Goal: Information Seeking & Learning: Learn about a topic

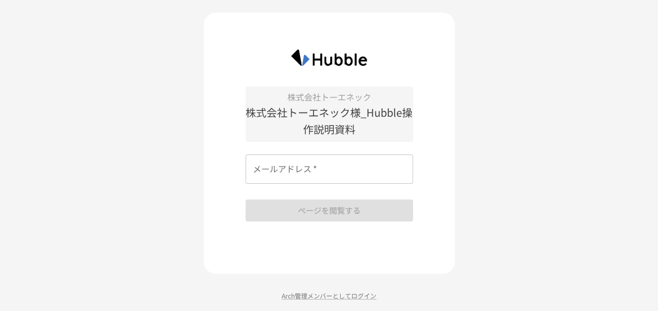
click at [346, 177] on input "メールアドレス   *" at bounding box center [330, 168] width 168 height 29
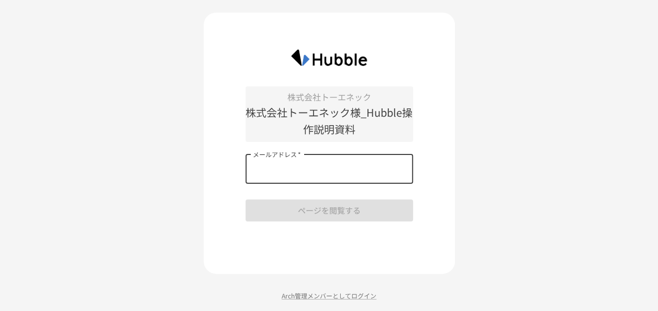
paste input "**********"
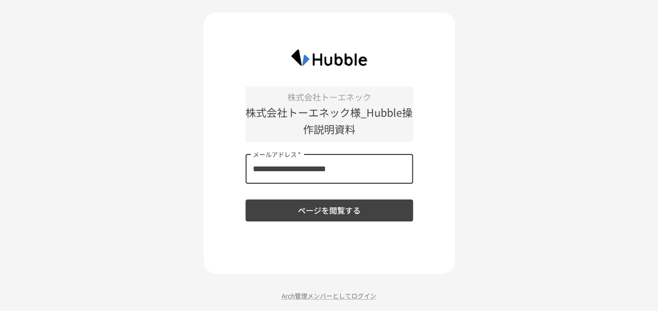
type input "**********"
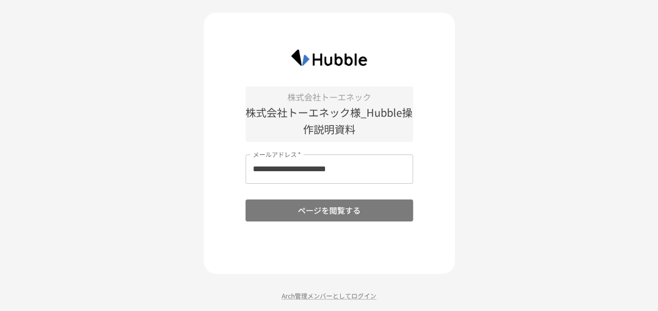
click at [328, 203] on button "ページを閲覧する" at bounding box center [330, 210] width 168 height 22
